Goal: Task Accomplishment & Management: Manage account settings

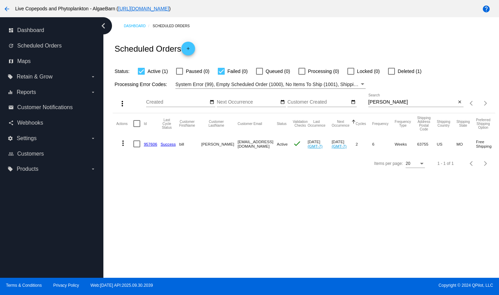
click at [378, 105] on input "[PERSON_NAME]" at bounding box center [412, 103] width 88 height 6
click at [391, 105] on input "[PERSON_NAME]" at bounding box center [412, 103] width 88 height 6
click at [406, 105] on input "[PERSON_NAME]" at bounding box center [412, 103] width 88 height 6
type input "z"
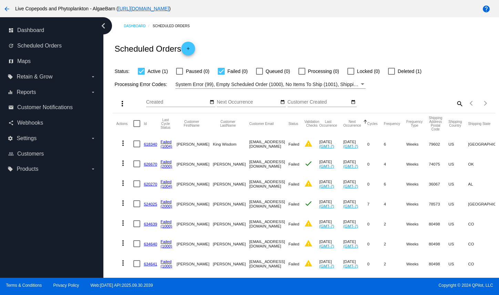
click at [455, 109] on mat-icon "search" at bounding box center [459, 103] width 8 height 11
click at [412, 105] on input "Search" at bounding box center [415, 103] width 95 height 6
paste input "[EMAIL_ADDRESS][DOMAIN_NAME]"
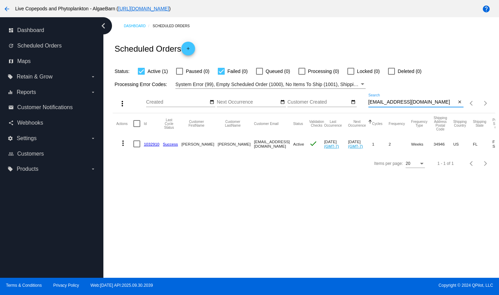
type input "[EMAIL_ADDRESS][DOMAIN_NAME]"
click at [127, 148] on mat-icon "more_vert" at bounding box center [123, 143] width 8 height 8
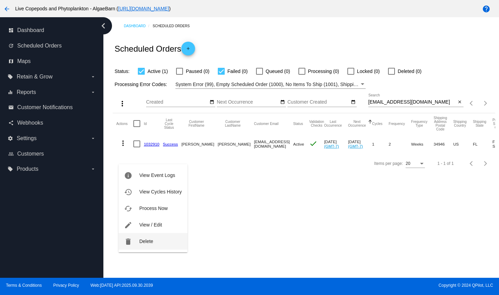
click at [141, 244] on span "Delete" at bounding box center [146, 242] width 14 height 6
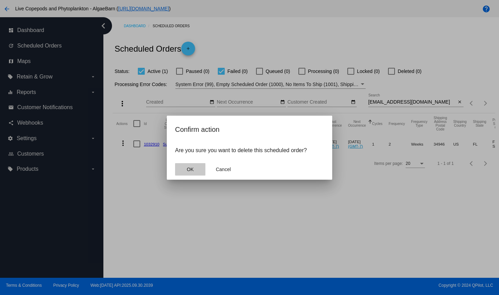
click at [193, 172] on span "OK" at bounding box center [190, 170] width 7 height 6
